Goal: Transaction & Acquisition: Purchase product/service

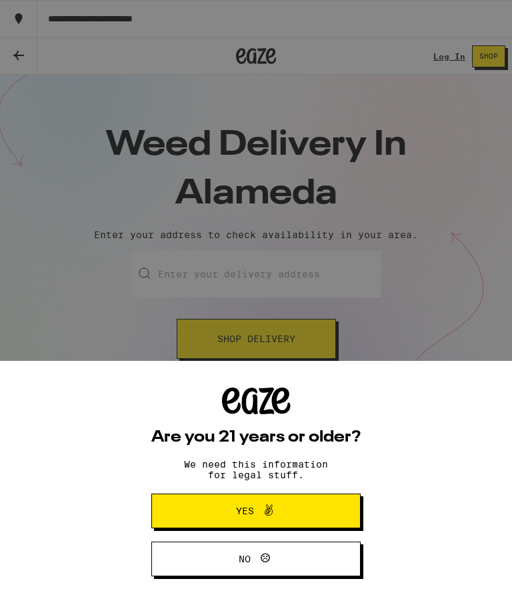
click at [336, 511] on button "Yes" at bounding box center [255, 511] width 209 height 35
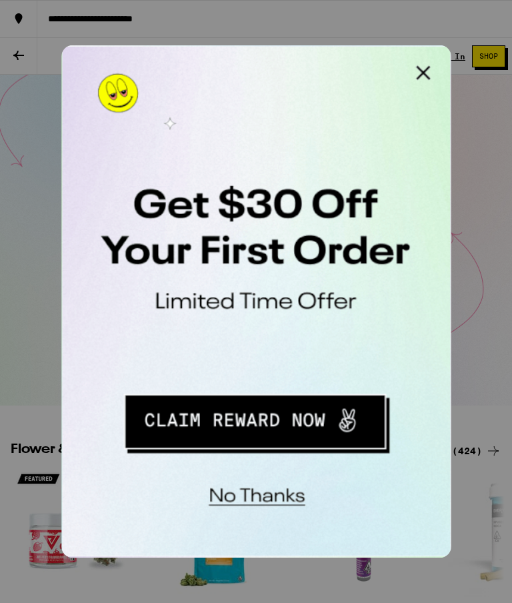
click at [201, 224] on button "Redirect to URL" at bounding box center [152, 223] width 165 height 34
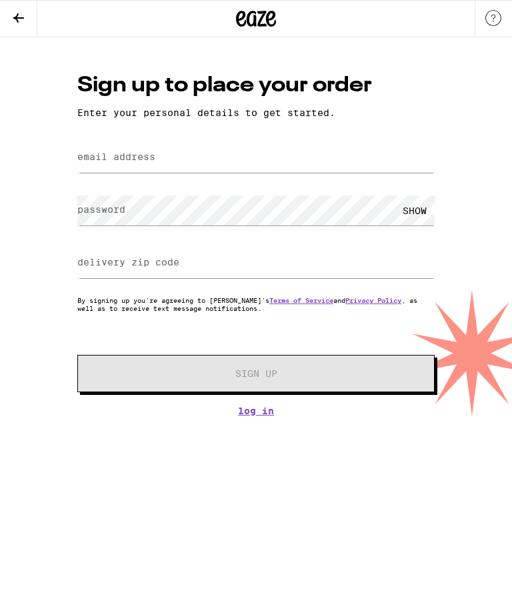
click at [28, 19] on button at bounding box center [18, 19] width 37 height 37
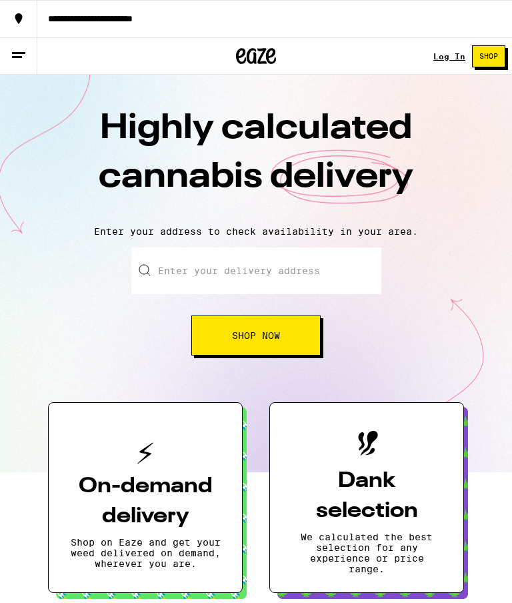
click at [168, 511] on h3 "On-demand delivery" at bounding box center [145, 502] width 151 height 60
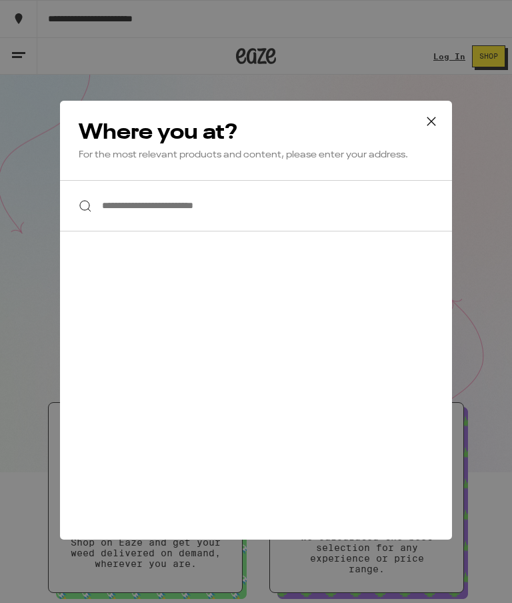
click at [335, 195] on input "**********" at bounding box center [256, 205] width 392 height 51
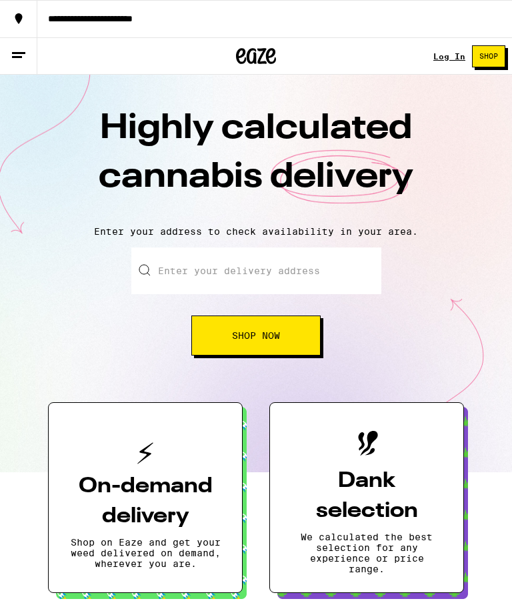
click at [309, 281] on input "Enter your delivery address" at bounding box center [256, 270] width 250 height 47
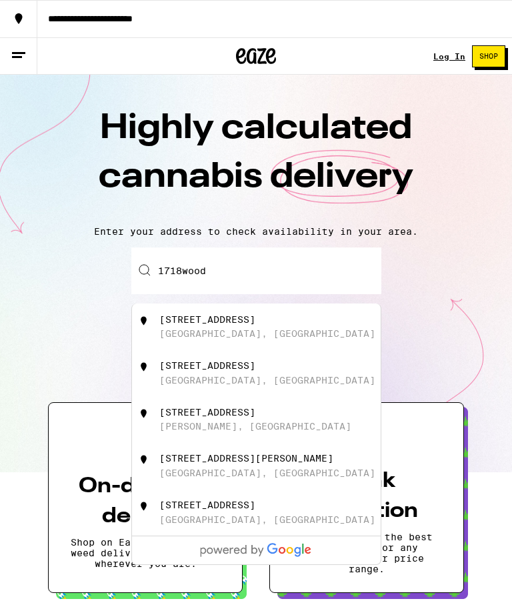
click at [227, 371] on div "[STREET_ADDRESS]" at bounding box center [207, 365] width 96 height 11
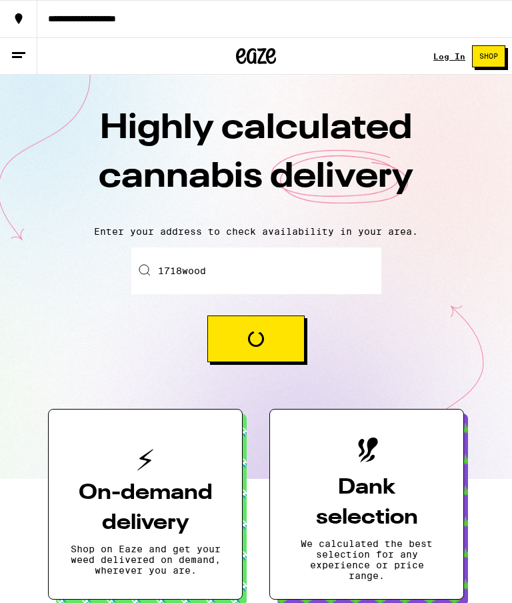
type input "[STREET_ADDRESS]"
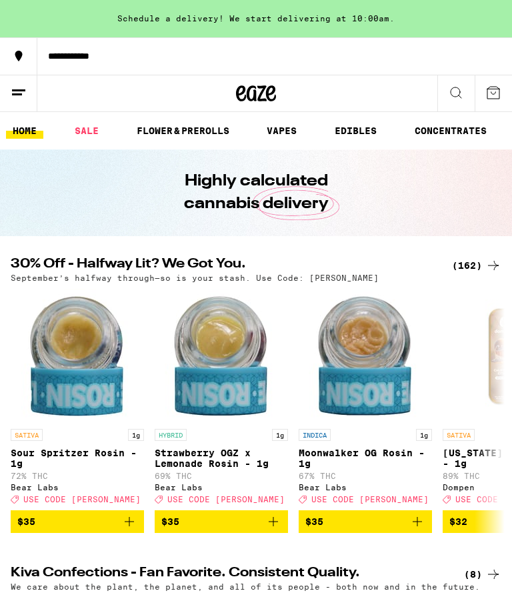
click at [368, 136] on link "EDIBLES" at bounding box center [355, 131] width 55 height 16
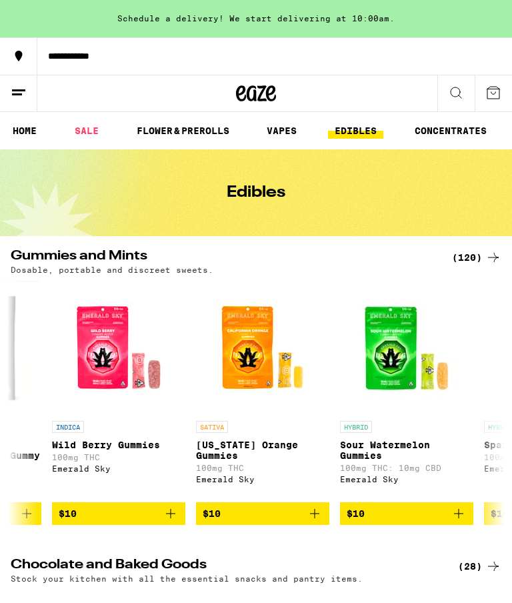
scroll to position [0, 1834]
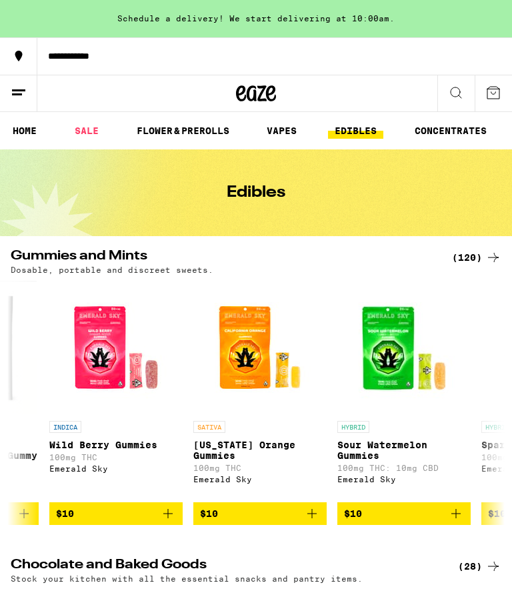
click at [263, 357] on img "Open page for California Orange Gummies from Emerald Sky" at bounding box center [259, 347] width 133 height 133
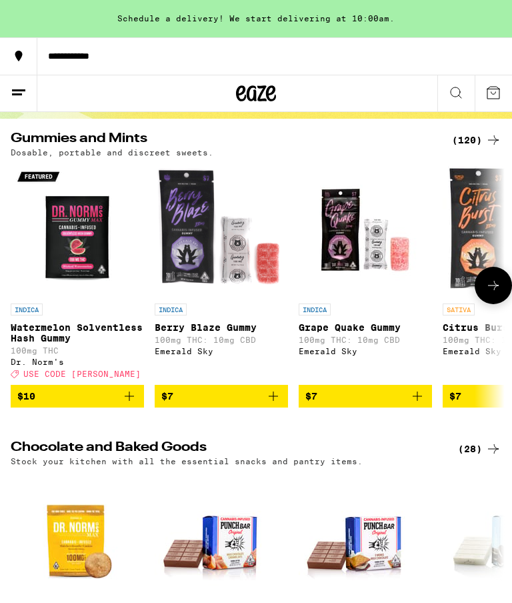
click at [80, 264] on img "Open page for Watermelon Solventless Hash Gummy from Dr. Norm's" at bounding box center [77, 229] width 133 height 133
click at [210, 256] on img "Open page for Berry Blaze Gummy from Emerald Sky" at bounding box center [221, 229] width 133 height 133
click at [286, 4] on div "Schedule a delivery! We start delivering at 10:00am." at bounding box center [256, 18] width 512 height 37
